Goal: Task Accomplishment & Management: Use online tool/utility

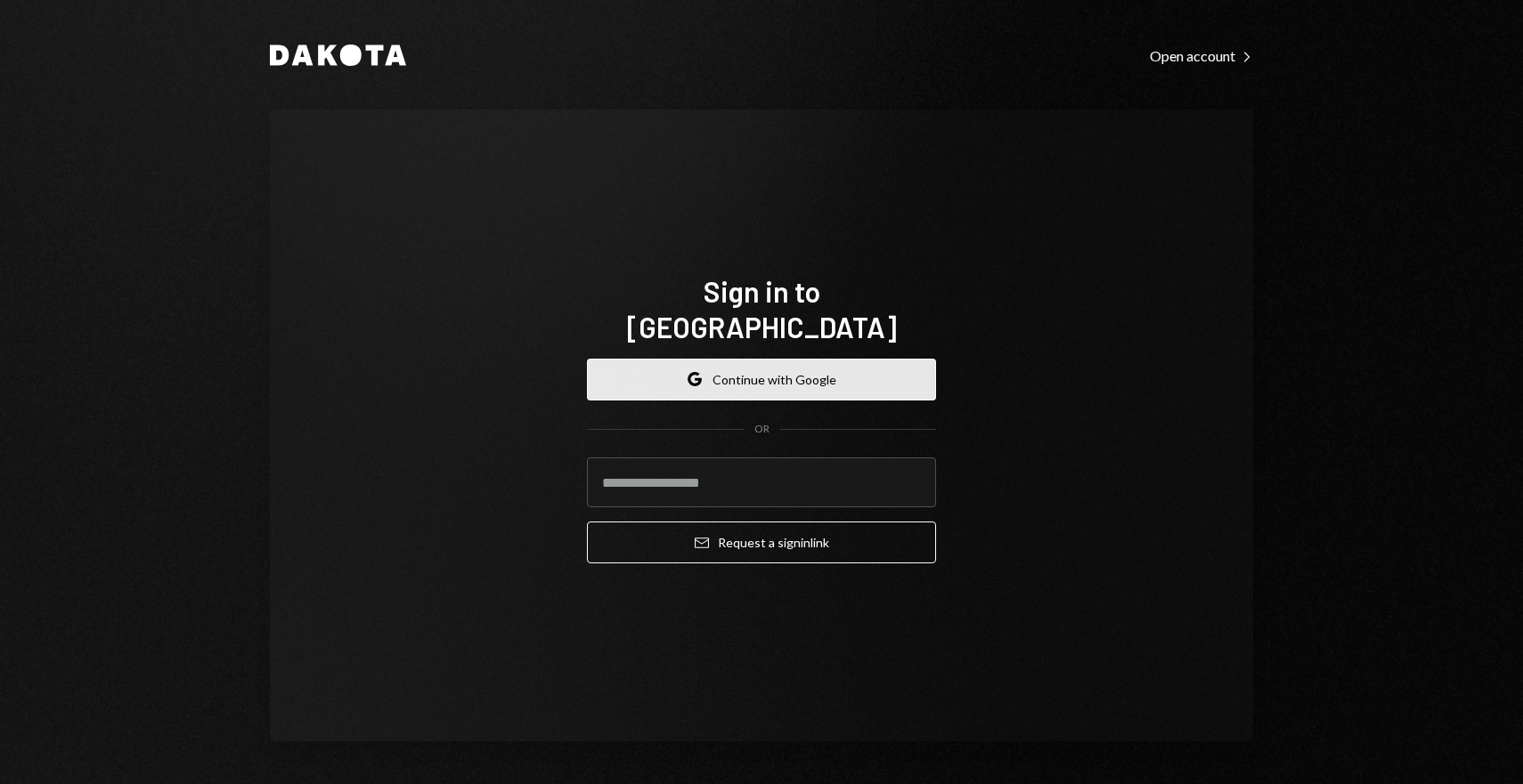
click at [780, 366] on button "Google Continue with Google" at bounding box center [762, 380] width 349 height 42
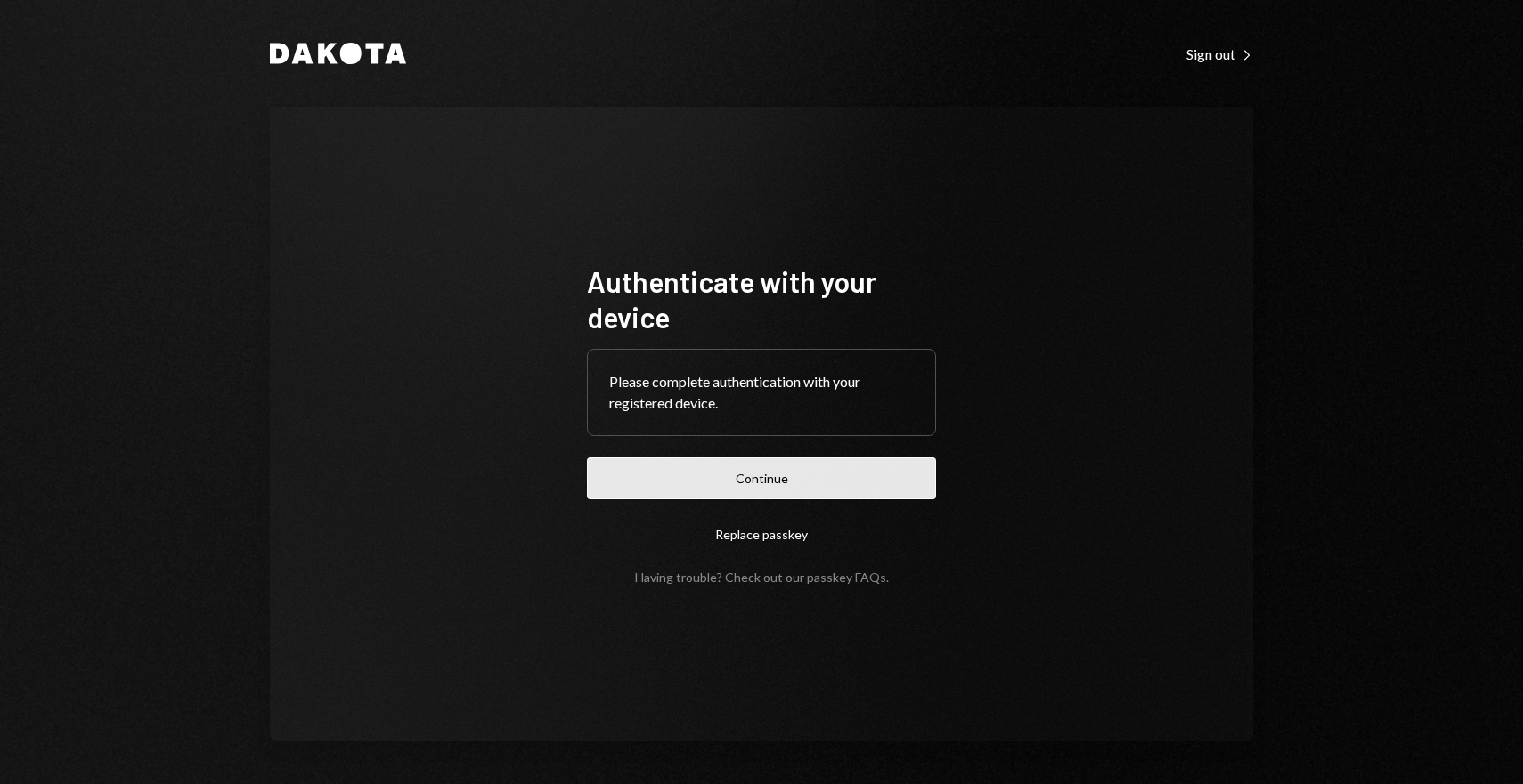
click at [769, 477] on button "Continue" at bounding box center [762, 479] width 349 height 42
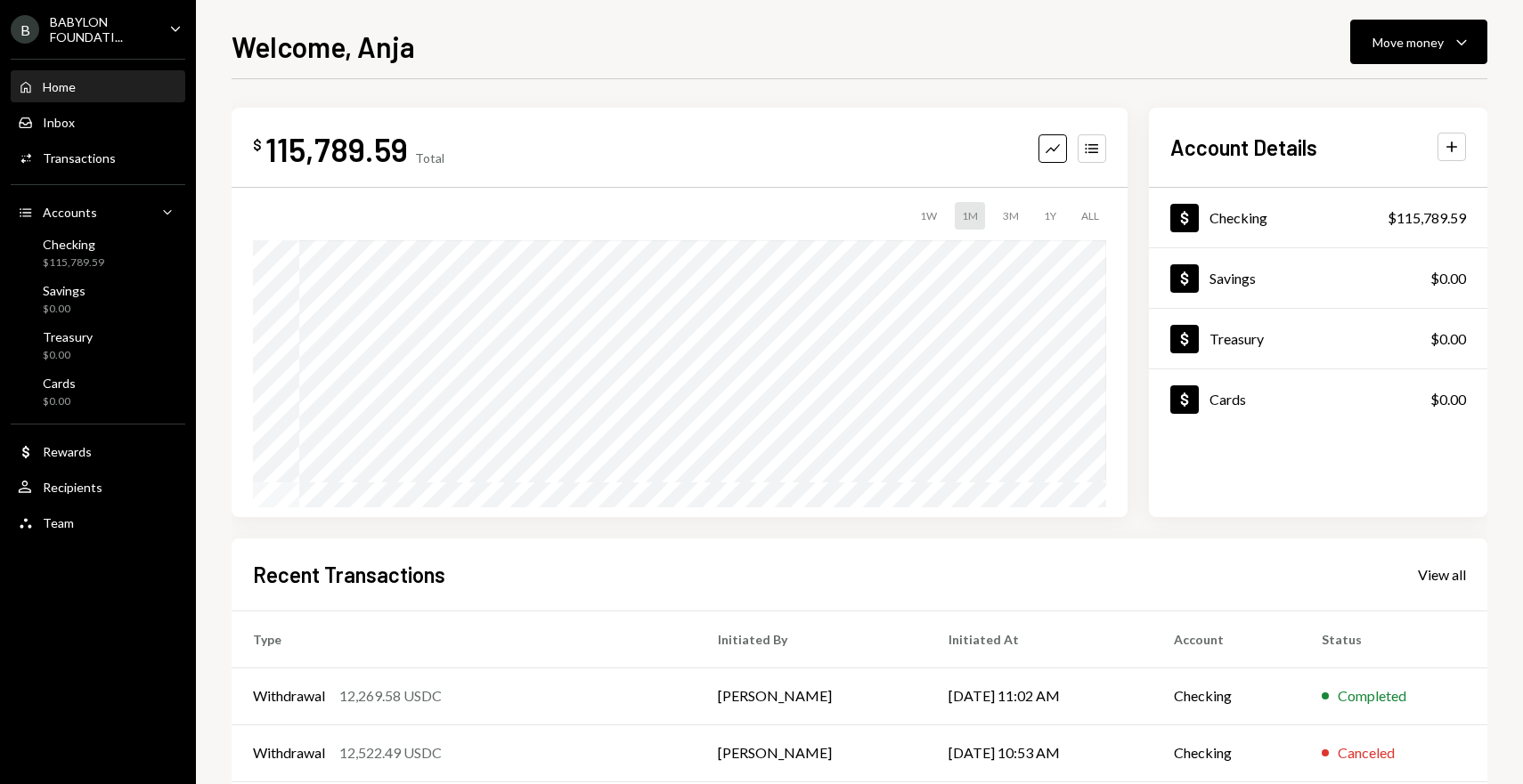
click at [120, 42] on div "BABYLON FOUNDATI..." at bounding box center [102, 29] width 105 height 30
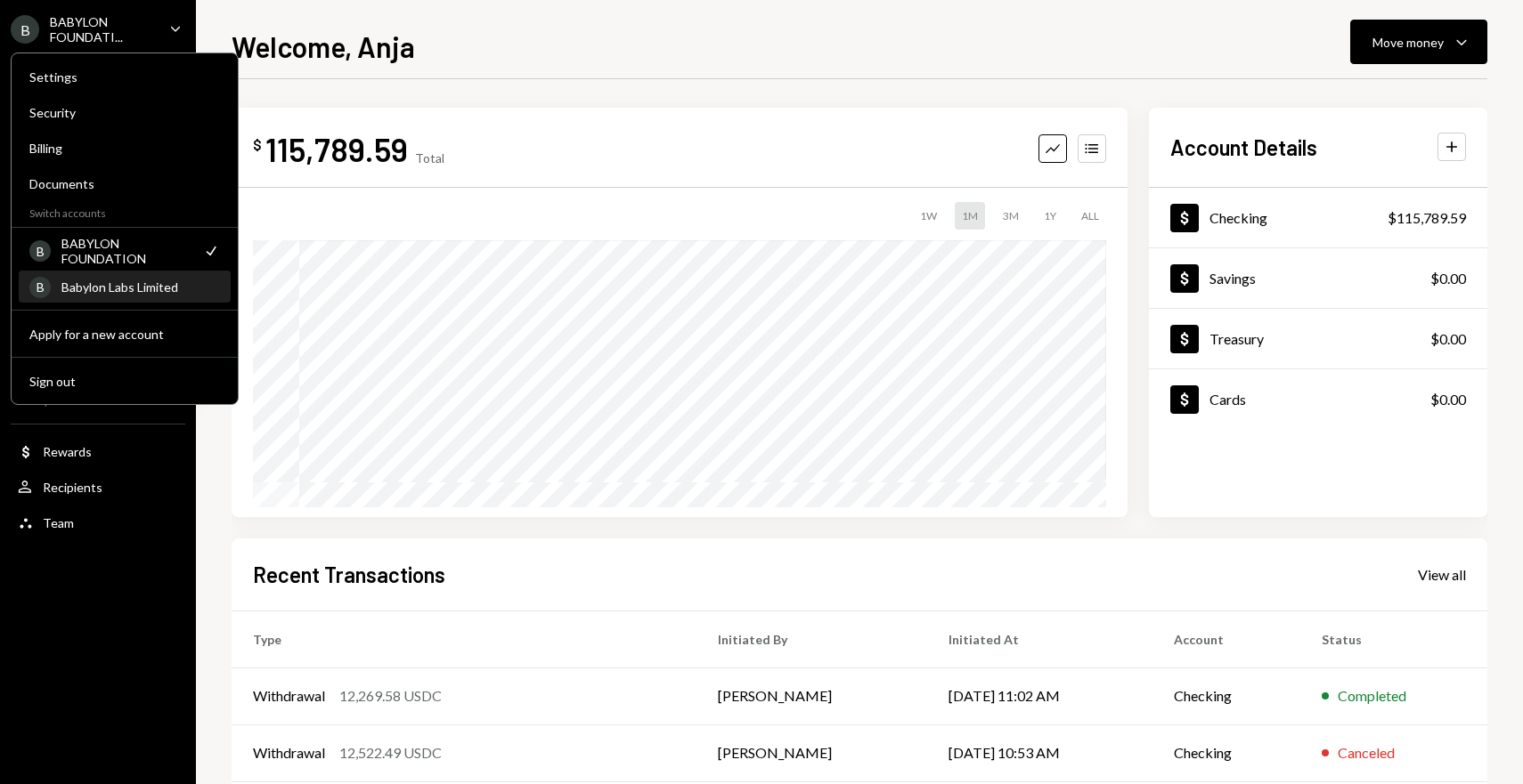
click at [100, 287] on div "Babylon Labs Limited" at bounding box center [140, 287] width 158 height 16
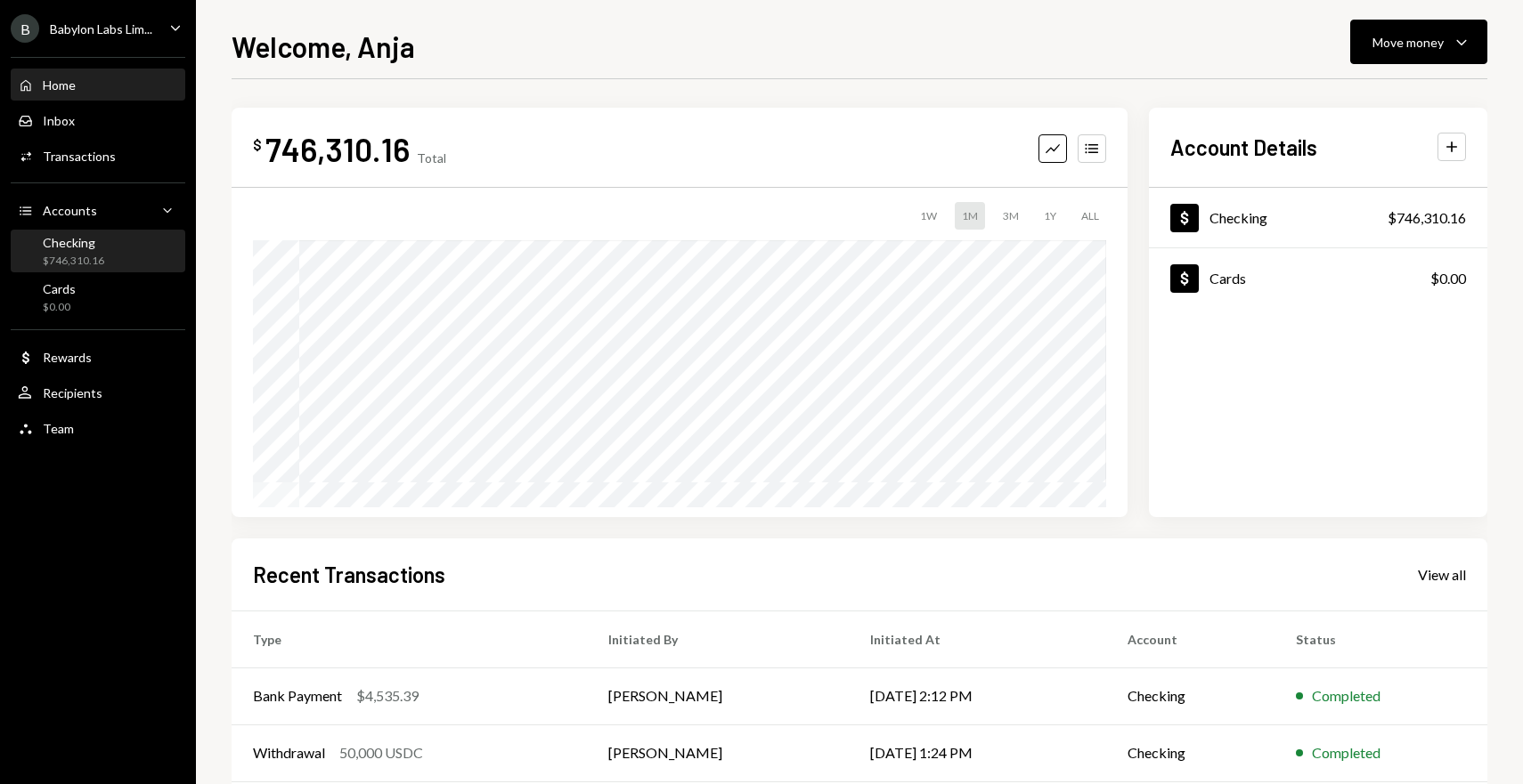
click at [101, 244] on div "Checking" at bounding box center [73, 242] width 61 height 16
